Goal: Find contact information: Find contact information

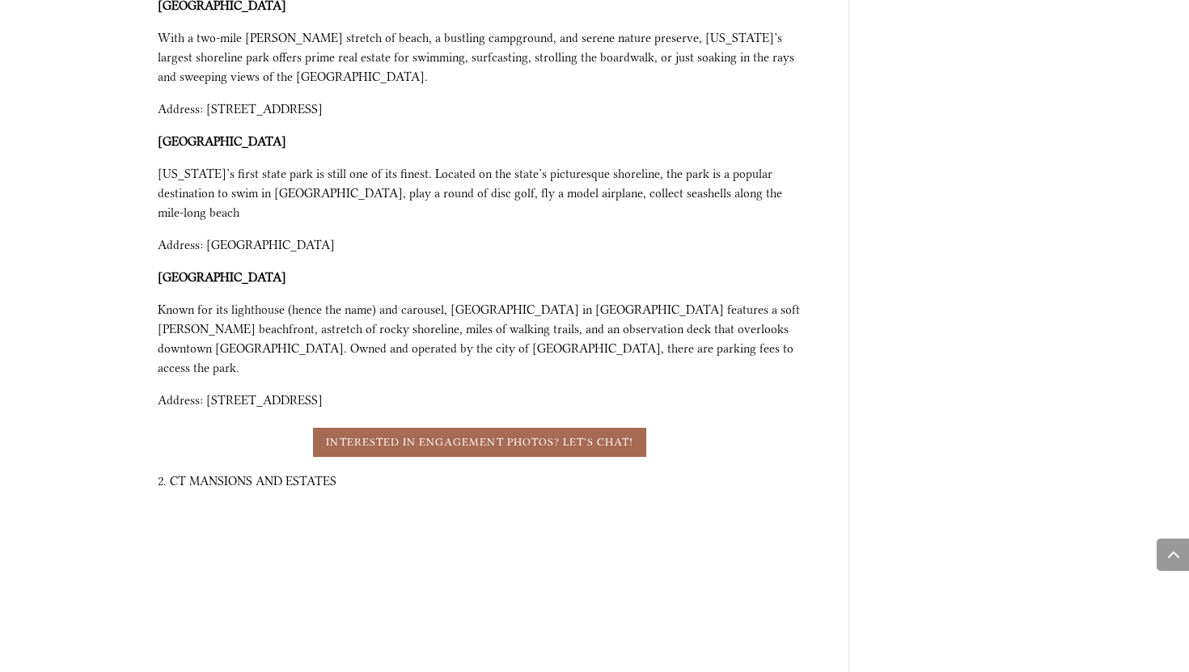
scroll to position [2431, 0]
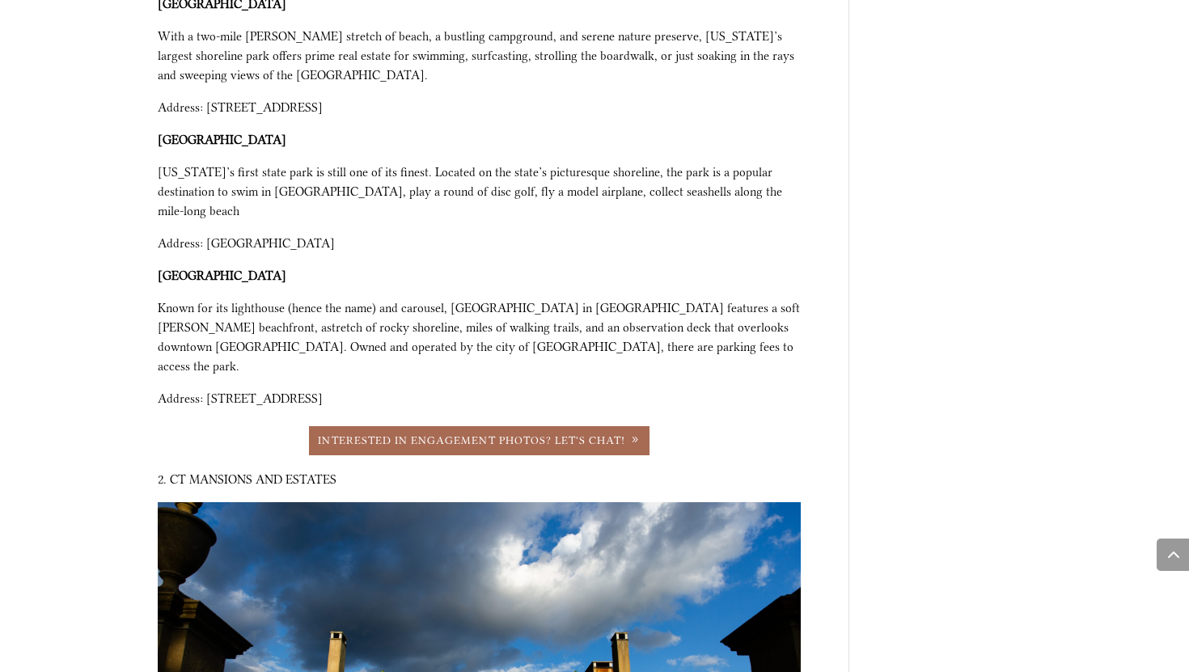
click at [474, 426] on link "Interested in engagement photos? Let's Chat!" at bounding box center [479, 440] width 341 height 29
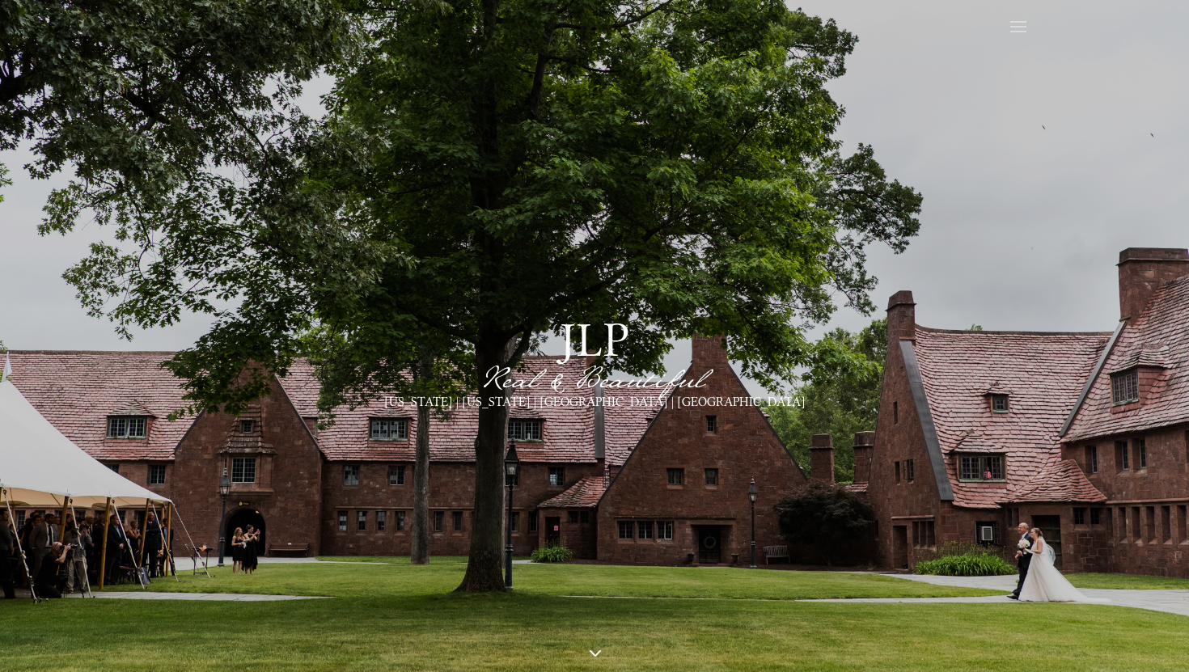
click at [1017, 26] on span at bounding box center [1018, 28] width 26 height 26
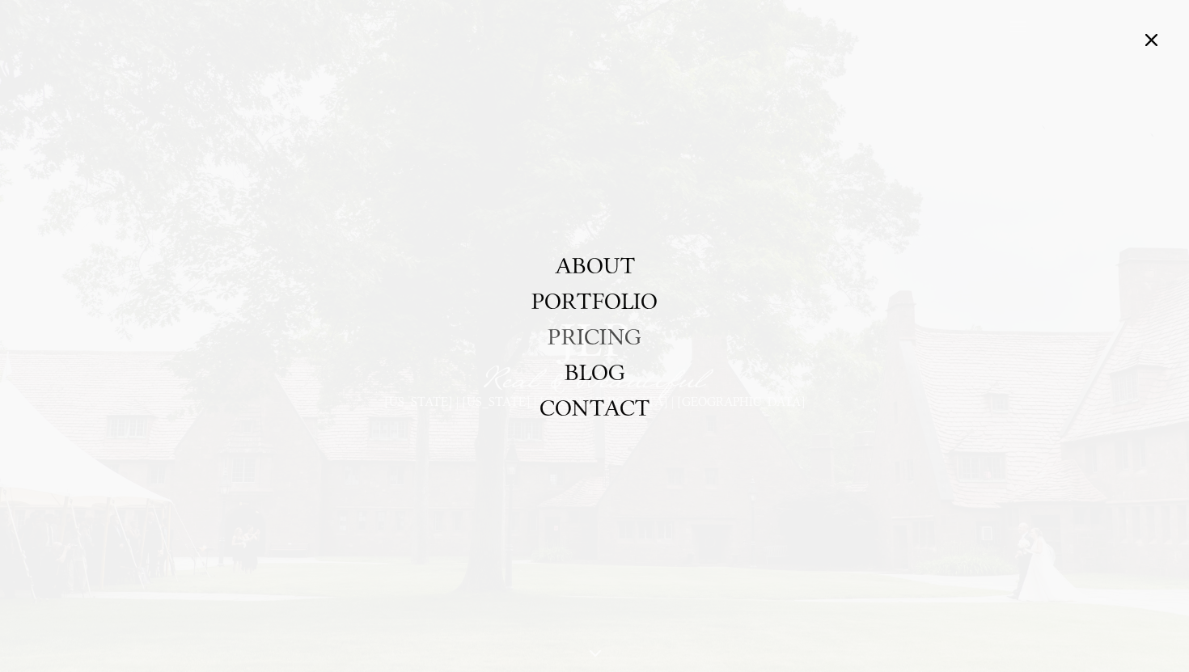
click at [576, 338] on link "PRICING" at bounding box center [594, 337] width 94 height 36
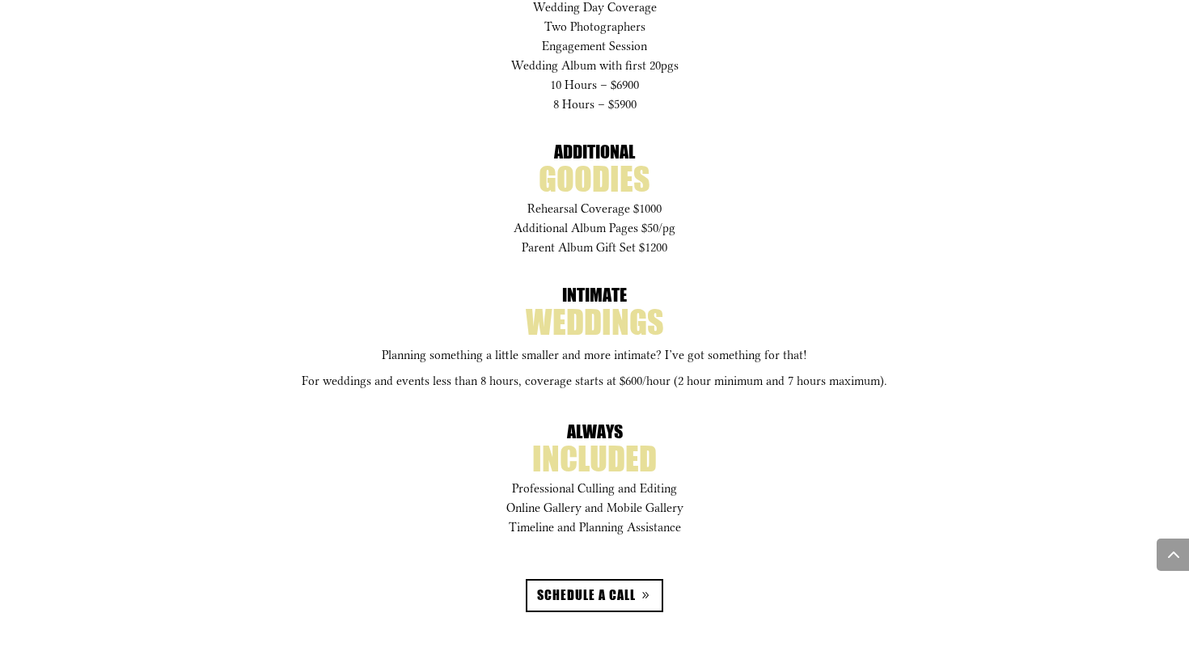
scroll to position [897, 0]
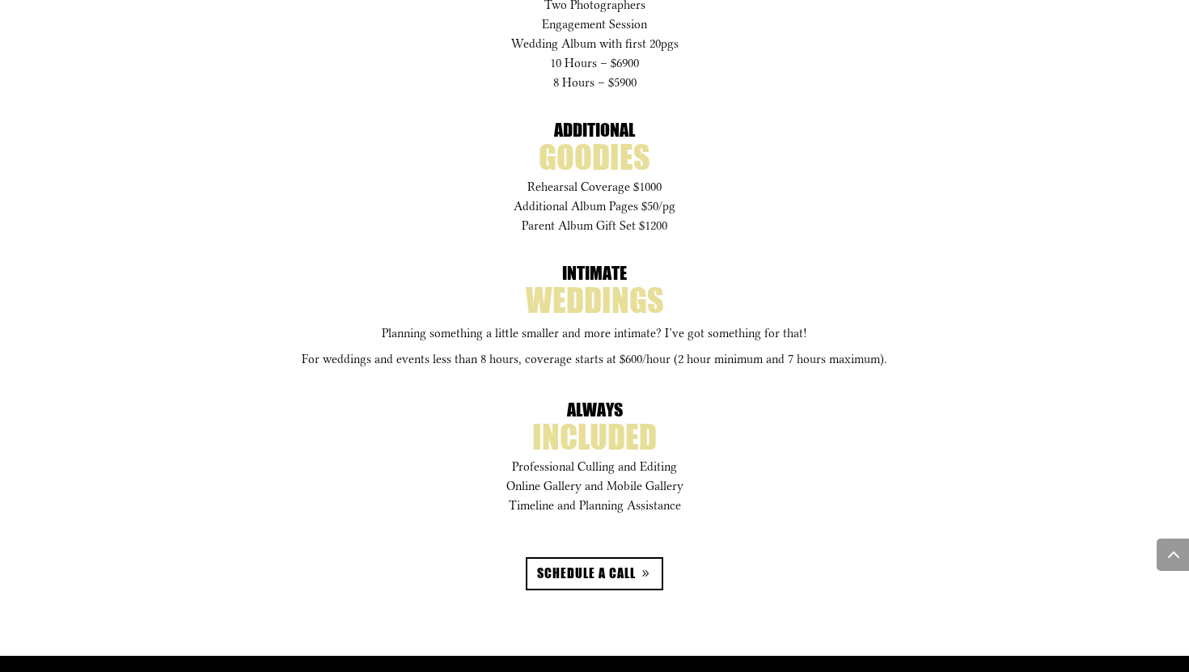
click at [556, 565] on link "schedule a call" at bounding box center [594, 573] width 137 height 33
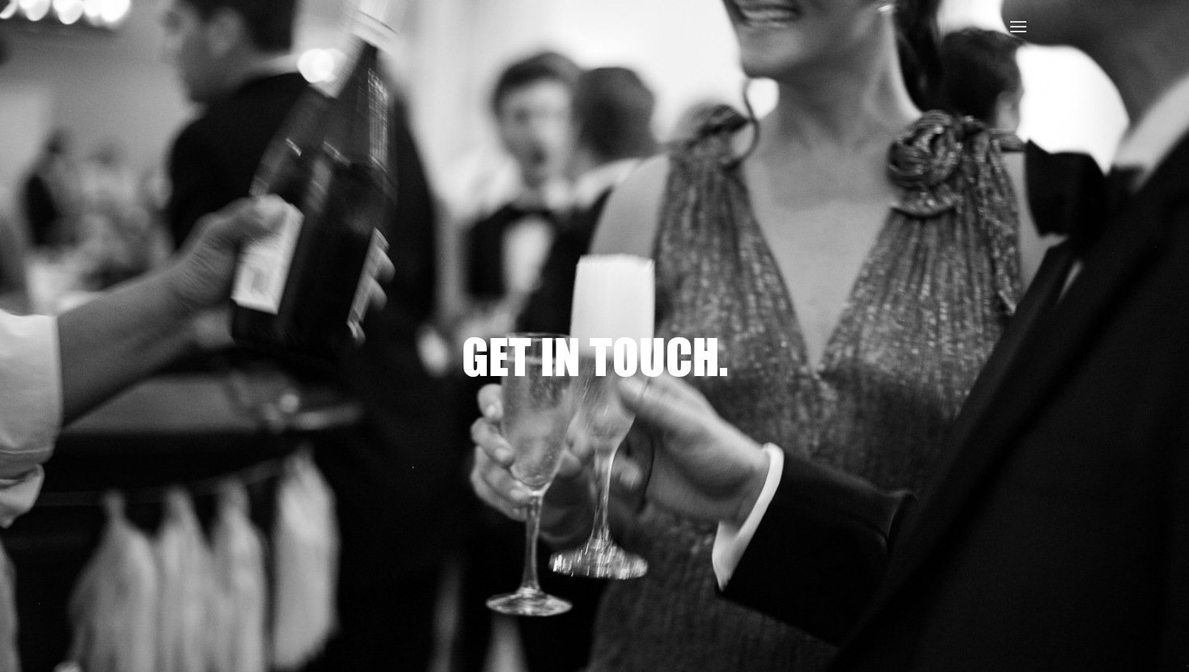
click at [1021, 19] on span at bounding box center [1018, 28] width 26 height 26
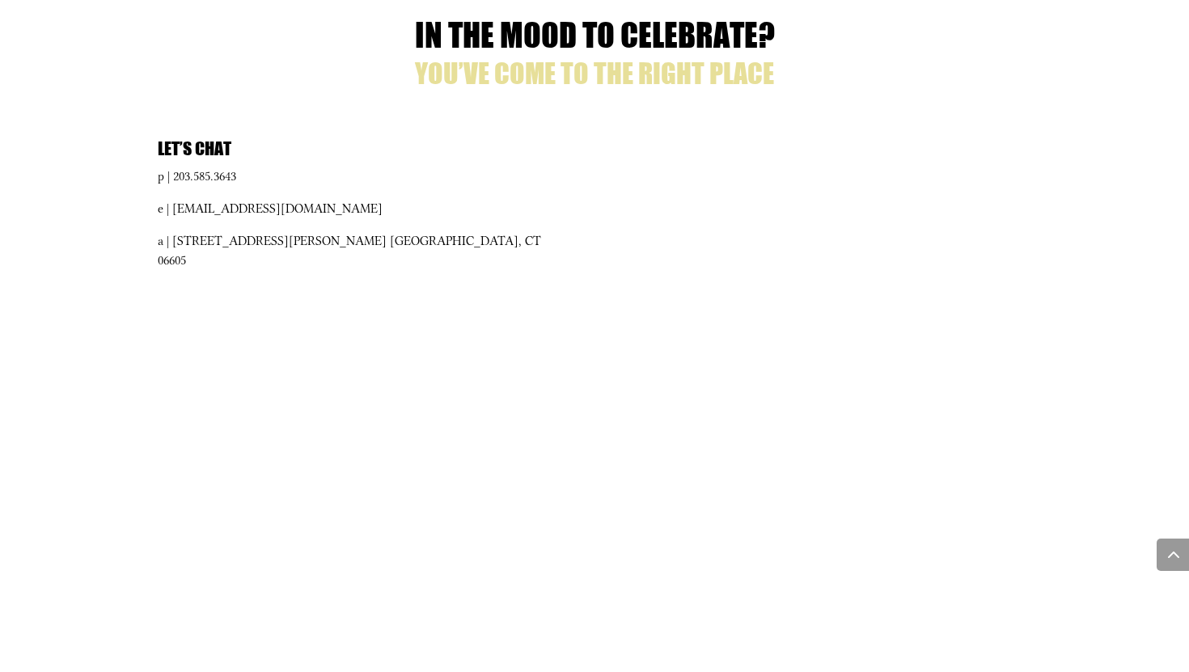
scroll to position [727, 0]
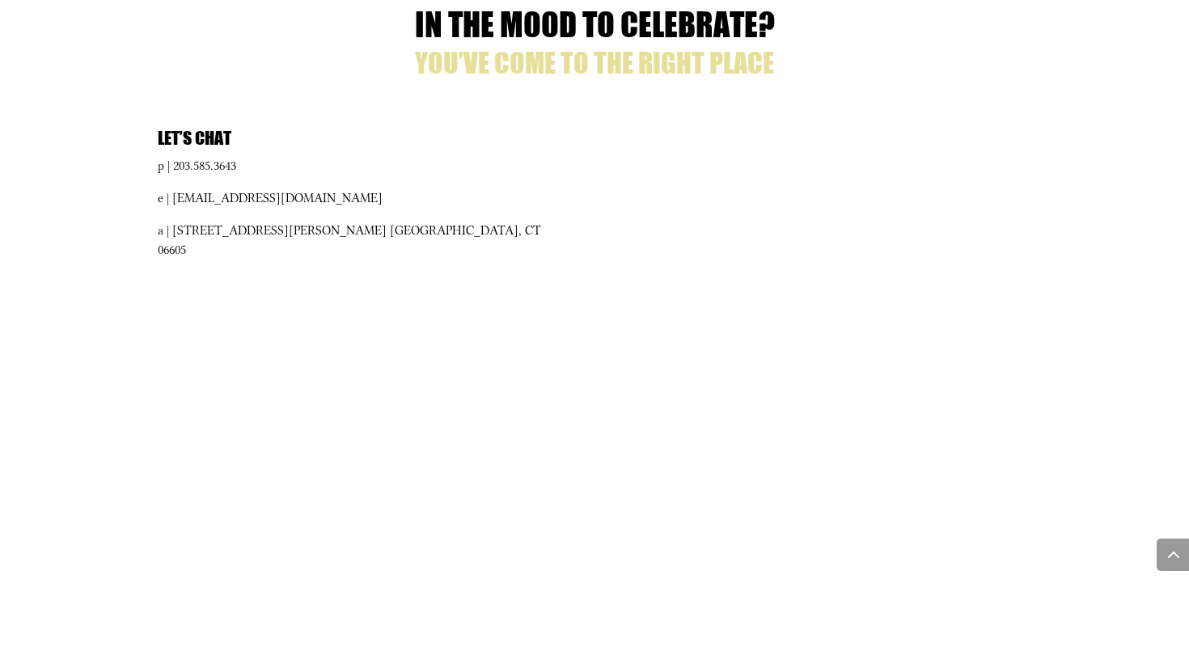
click at [533, 351] on div "Let’s Chat p | 203.585.3643 e | [EMAIL_ADDRESS][DOMAIN_NAME] a | [STREET_ADDRES…" at bounding box center [594, 402] width 873 height 588
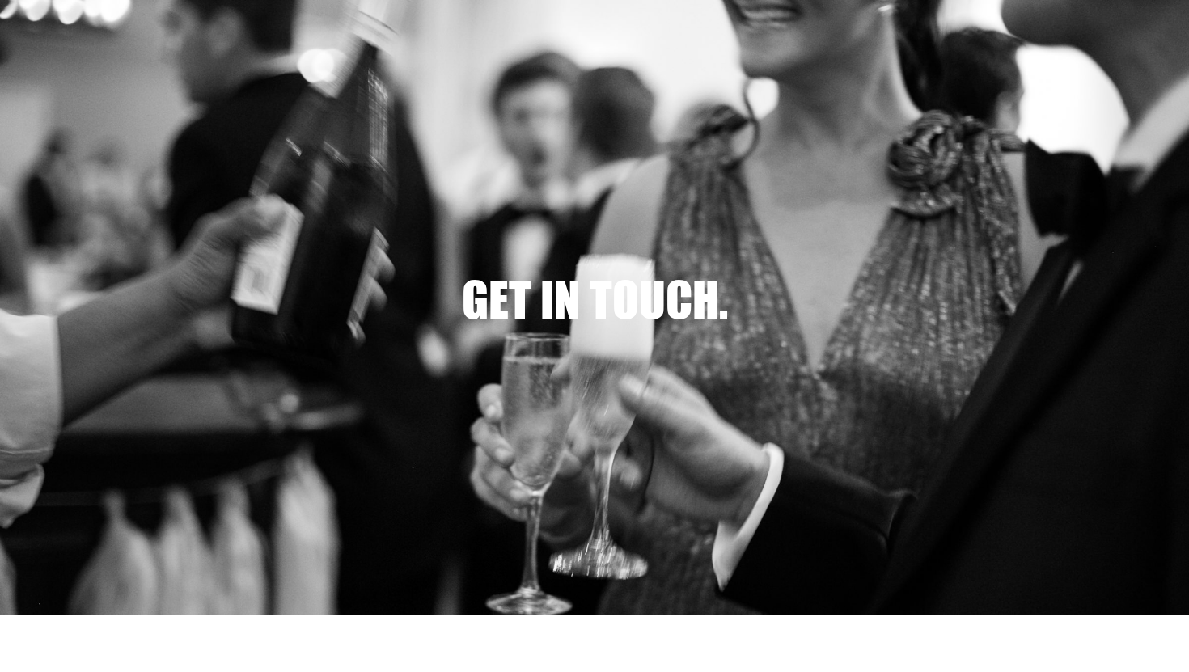
scroll to position [0, 0]
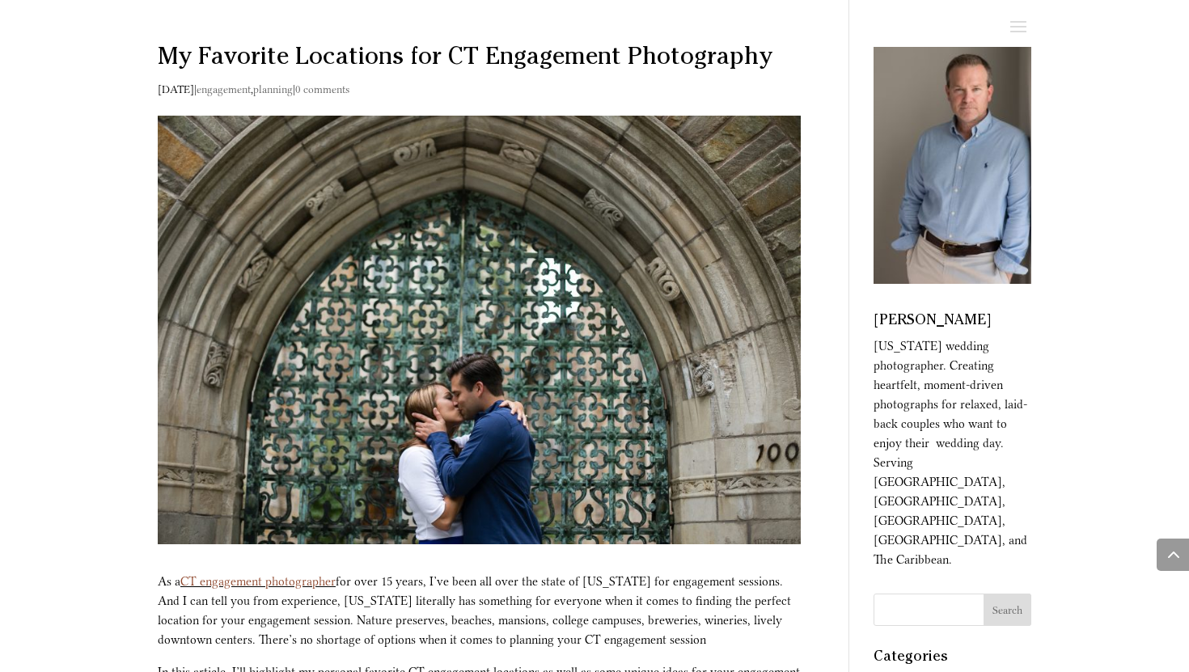
scroll to position [2431, 0]
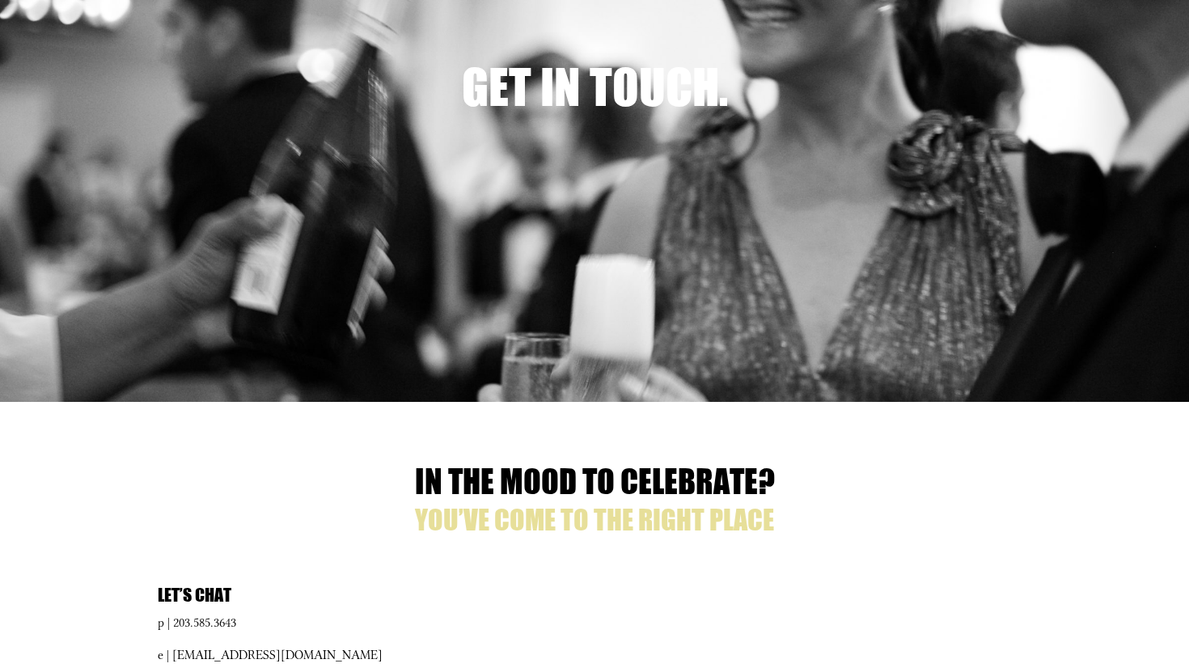
scroll to position [248, 0]
